Goal: Information Seeking & Learning: Learn about a topic

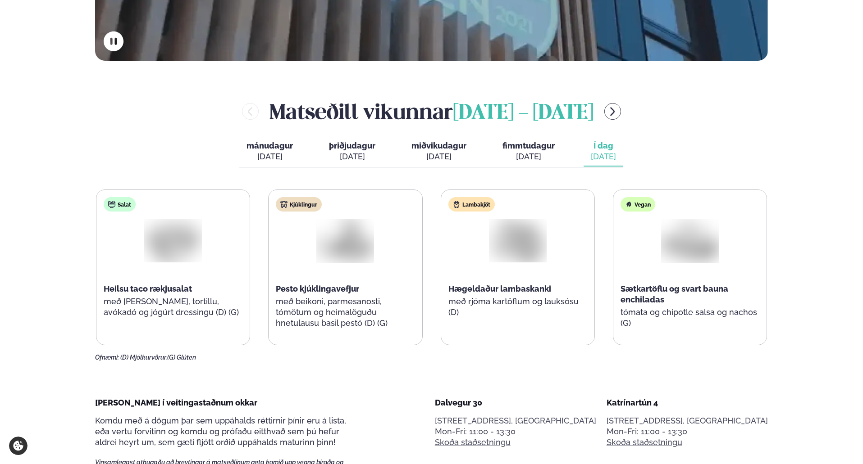
scroll to position [450, 0]
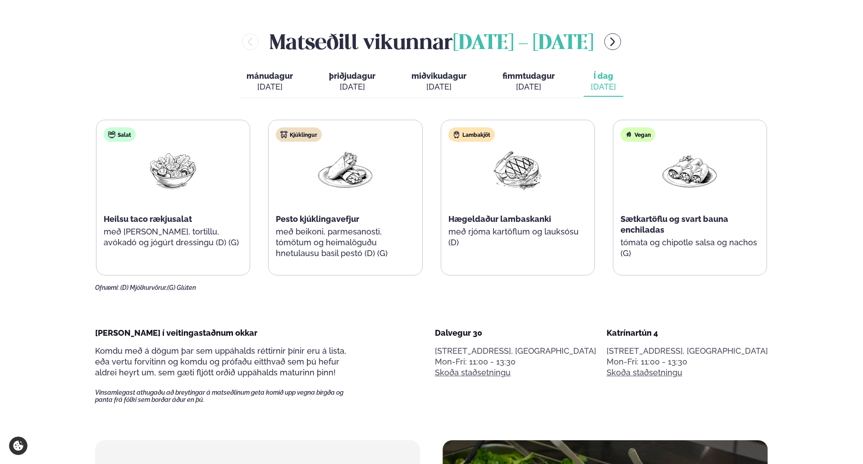
click at [391, 283] on div "Salat Heilsu taco rækjusalat með [PERSON_NAME], tortillu, avókadó og jógúrt dre…" at bounding box center [431, 206] width 673 height 172
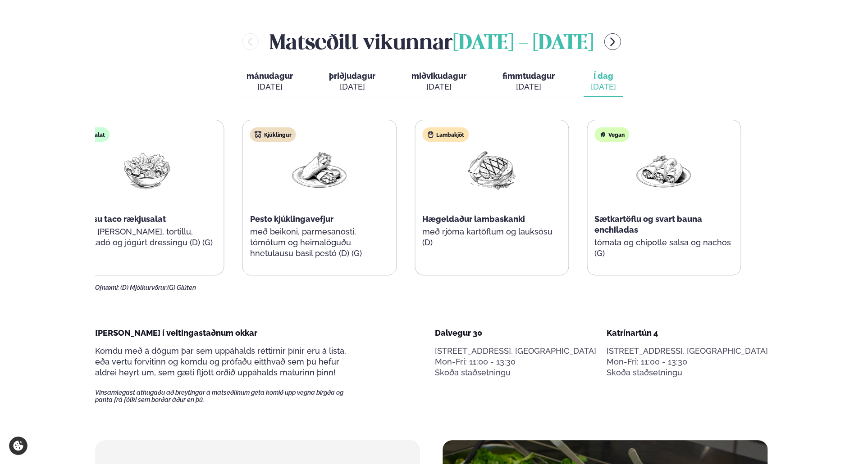
click at [287, 236] on p "með beikoni, parmesanosti, tómötum og heimalöguðu hnetulausu basil pestó (D) (G)" at bounding box center [319, 243] width 139 height 32
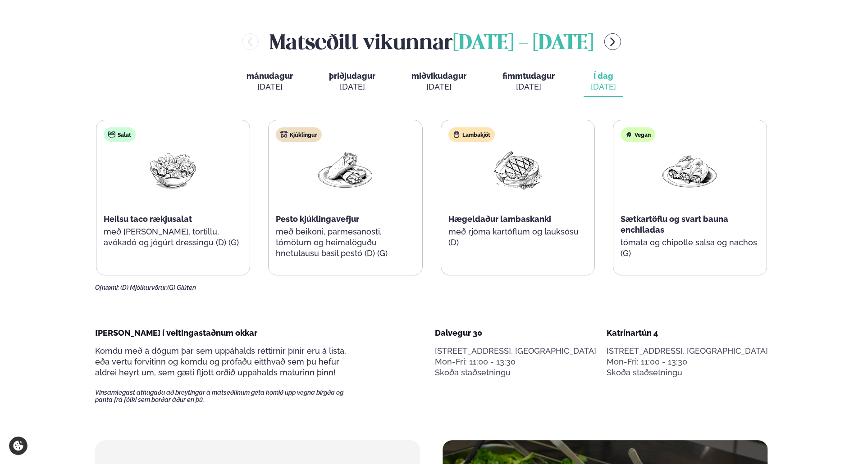
click at [284, 236] on p "með beikoni, parmesanosti, tómötum og heimalöguðu hnetulausu basil pestó (D) (G)" at bounding box center [345, 243] width 139 height 32
click at [300, 232] on p "með beikoni, parmesanosti, tómötum og heimalöguðu hnetulausu basil pestó (D) (G)" at bounding box center [345, 243] width 139 height 32
click at [760, 60] on div "[PERSON_NAME] [DATE] - [DATE] [PERSON_NAME]. [DATE] þriðjudagur þri. [DATE] mið…" at bounding box center [431, 159] width 673 height 265
click at [106, 54] on div "[PERSON_NAME] [DATE] - [DATE]" at bounding box center [431, 41] width 673 height 29
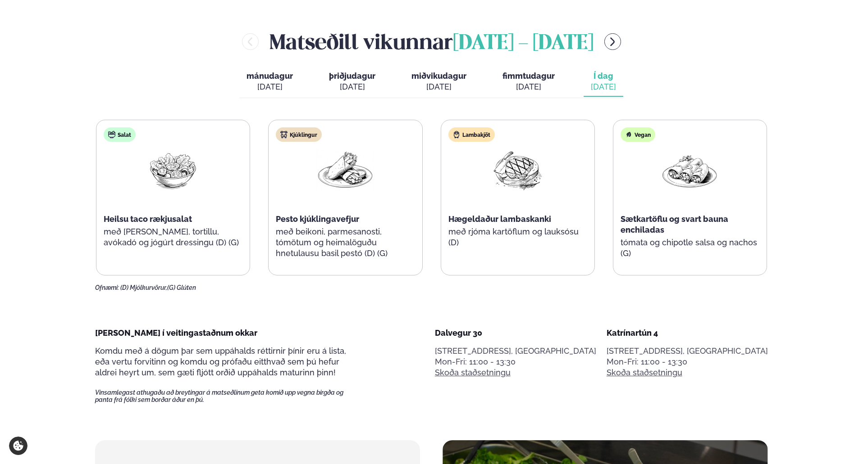
click at [737, 115] on div "[PERSON_NAME] [DATE] - [DATE] [PERSON_NAME]. [DATE] þriðjudagur þri. [DATE] mið…" at bounding box center [431, 159] width 673 height 265
drag, startPoint x: 750, startPoint y: 95, endPoint x: 732, endPoint y: 79, distance: 23.0
click at [750, 93] on div "[PERSON_NAME] [DATE] - [DATE] [PERSON_NAME]. [DATE] þriðjudagur þri. [DATE] mið…" at bounding box center [431, 159] width 673 height 265
click at [513, 76] on span "fimmtudagur" at bounding box center [528, 75] width 52 height 9
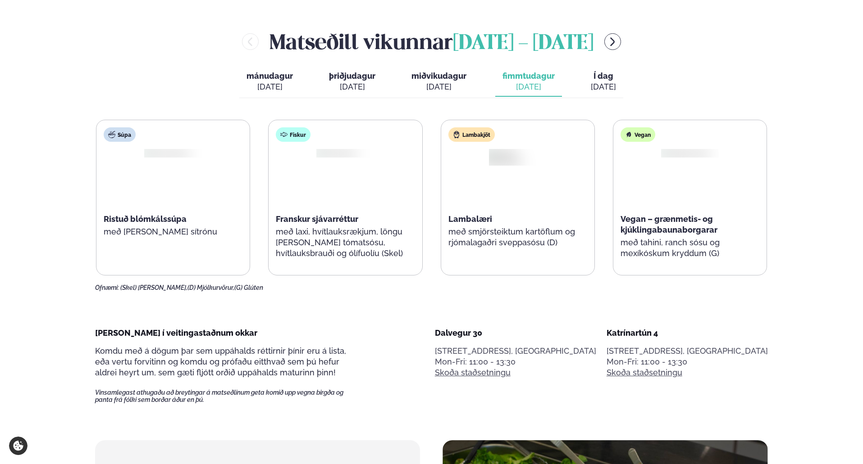
click at [605, 74] on span "Í dag" at bounding box center [603, 76] width 25 height 11
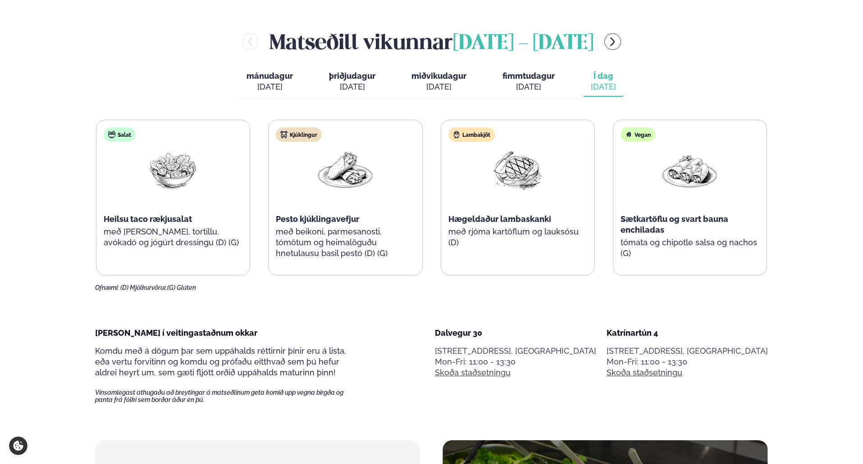
click at [618, 41] on icon "menu-btn-right" at bounding box center [612, 41] width 11 height 11
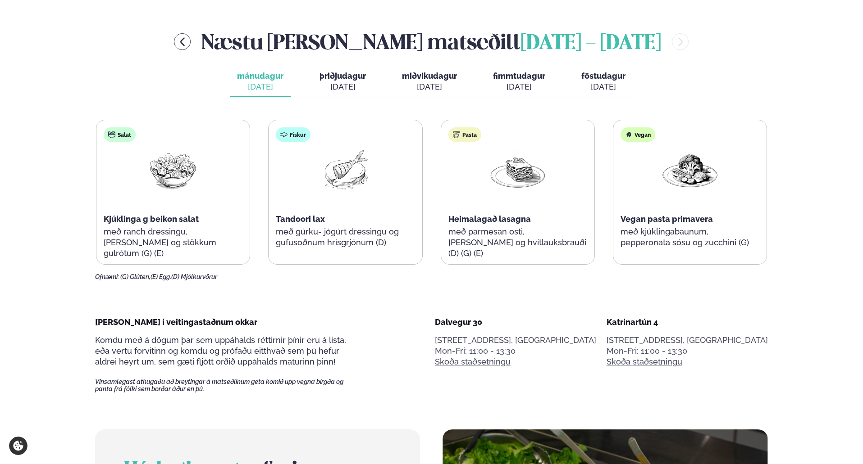
drag, startPoint x: 439, startPoint y: 71, endPoint x: 706, endPoint y: 77, distance: 267.2
click at [705, 77] on div "Næstu [PERSON_NAME] matseðill [DATE] - [DATE] [PERSON_NAME]. [DATE] þriðjudagur…" at bounding box center [431, 154] width 673 height 254
click at [207, 37] on div "Næstu [PERSON_NAME] matseðill [DATE] - [DATE]" at bounding box center [431, 41] width 673 height 29
click at [210, 39] on div "Næstu [PERSON_NAME] matseðill [DATE] - [DATE]" at bounding box center [431, 41] width 673 height 29
click at [191, 45] on button "menu-btn-left" at bounding box center [182, 41] width 17 height 17
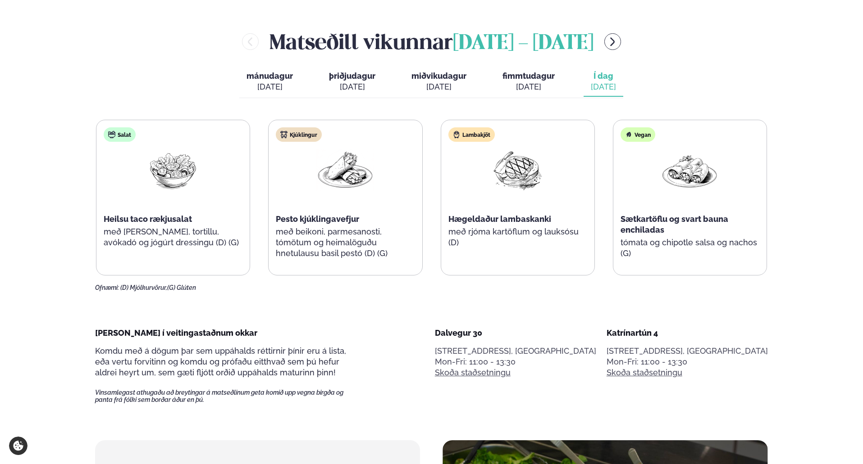
drag, startPoint x: 640, startPoint y: 82, endPoint x: 718, endPoint y: 86, distance: 78.5
click at [642, 82] on div "[PERSON_NAME] [DATE] - [DATE] [PERSON_NAME]. [DATE] þriðjudagur þri. [DATE] mið…" at bounding box center [431, 159] width 673 height 265
drag, startPoint x: 788, startPoint y: 128, endPoint x: 716, endPoint y: 183, distance: 90.6
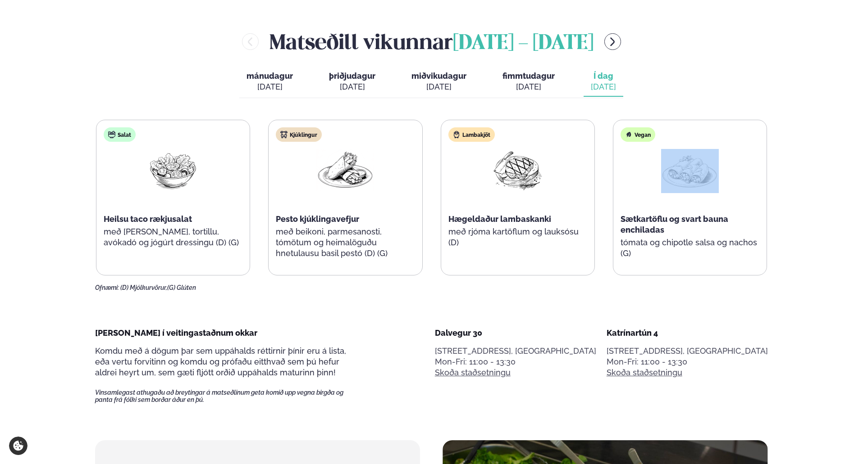
click at [693, 232] on div "Sætkartöflu og svart bauna enchiladas" at bounding box center [689, 225] width 139 height 22
